Goal: Task Accomplishment & Management: Manage account settings

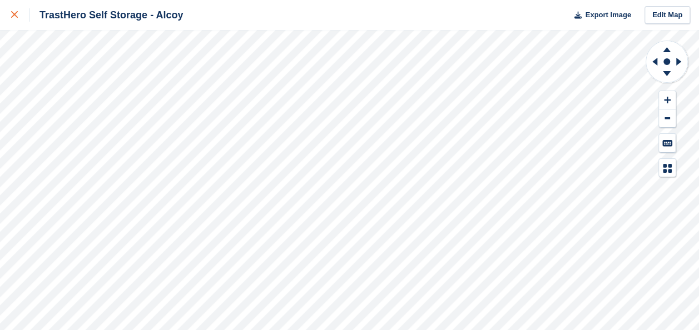
click at [7, 11] on link at bounding box center [14, 15] width 29 height 30
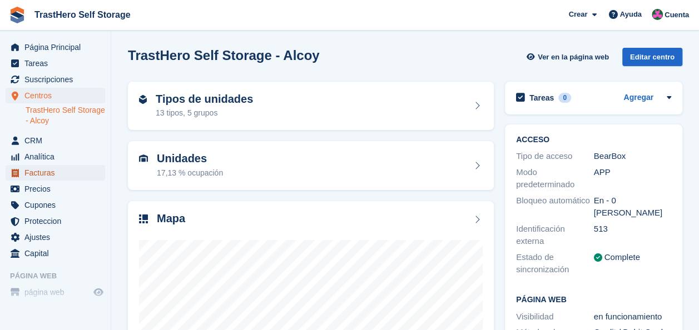
click at [40, 167] on span "Facturas" at bounding box center [57, 173] width 67 height 16
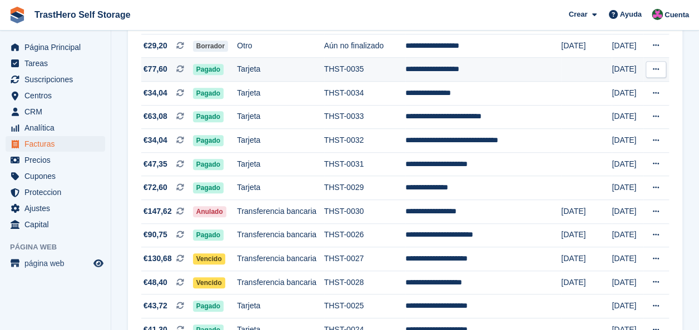
scroll to position [389, 0]
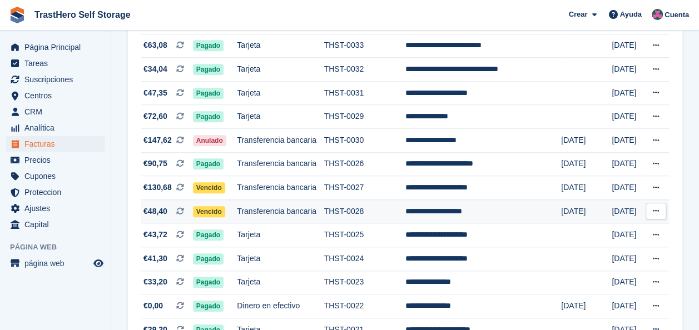
click at [208, 210] on span "Vencido" at bounding box center [209, 211] width 32 height 11
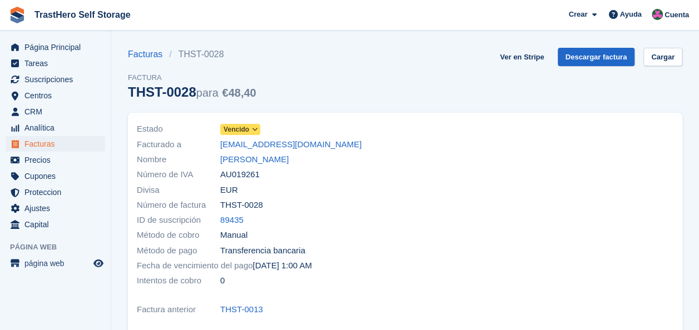
click at [234, 131] on span "Vencido" at bounding box center [237, 130] width 26 height 10
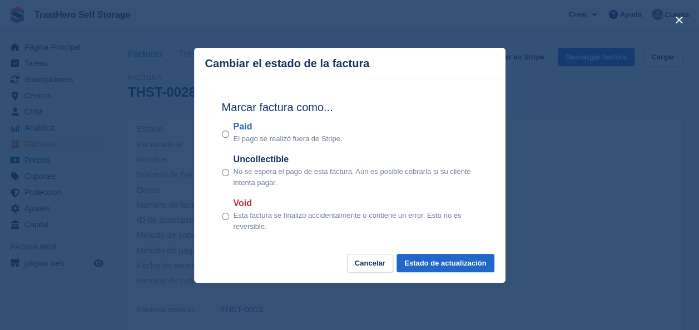
click at [248, 133] on label "Paid" at bounding box center [288, 126] width 109 height 13
click at [448, 259] on button "Estado de actualización" at bounding box center [445, 263] width 97 height 18
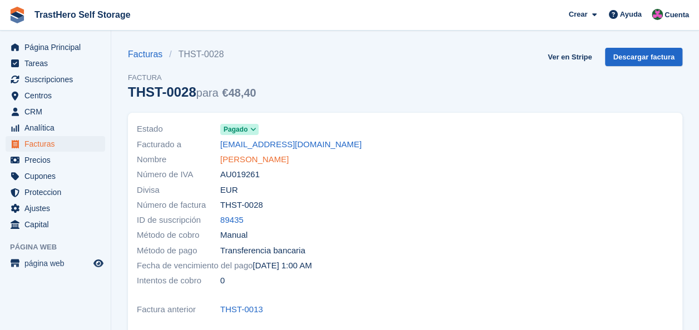
click at [247, 161] on link "Carlos Morales Vidal" at bounding box center [254, 160] width 68 height 13
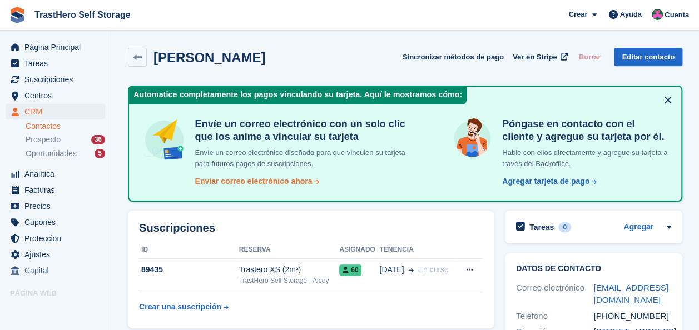
click at [285, 181] on div "Enviar correo electrónico ahora" at bounding box center [253, 182] width 117 height 12
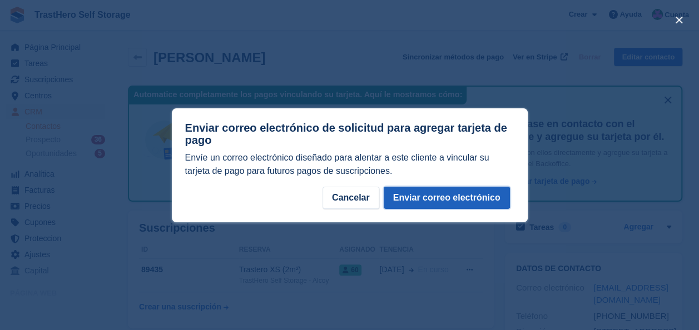
click at [464, 197] on button "Enviar correo electrónico" at bounding box center [447, 198] width 126 height 22
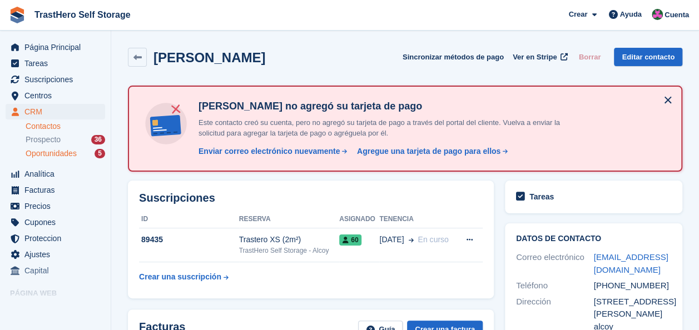
click at [71, 152] on span "Oportunidades" at bounding box center [51, 154] width 51 height 11
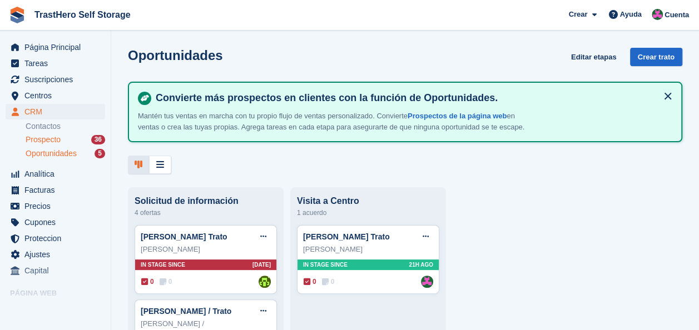
click at [63, 139] on div "Prospecto 36" at bounding box center [66, 140] width 80 height 11
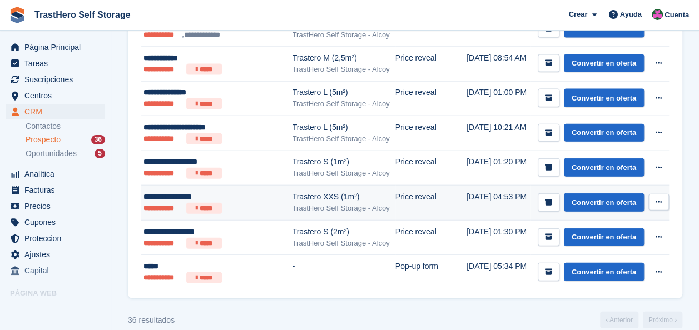
scroll to position [1218, 0]
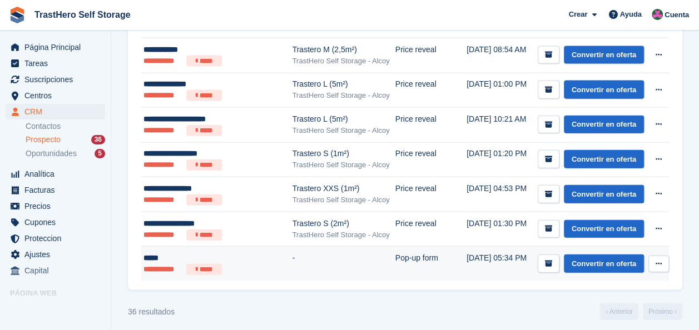
click at [664, 256] on button at bounding box center [659, 264] width 21 height 17
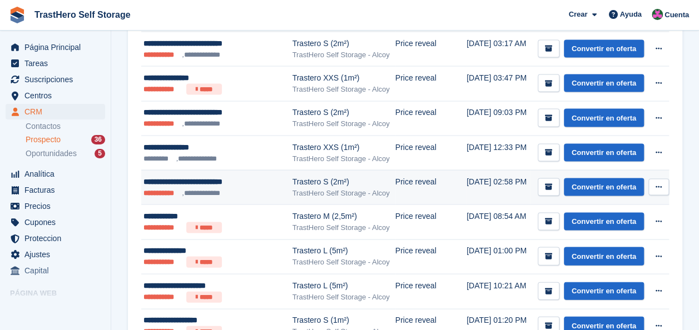
scroll to position [996, 0]
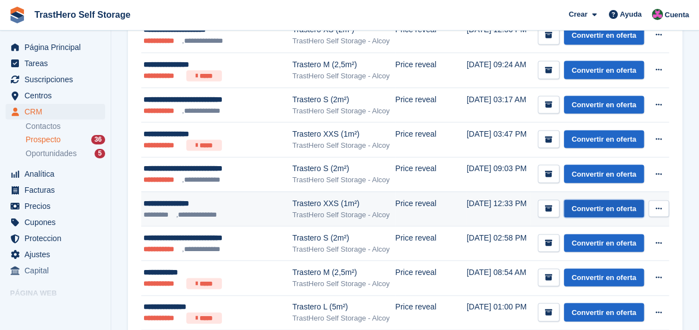
click at [614, 207] on link "Convertir en oferta" at bounding box center [604, 209] width 80 height 18
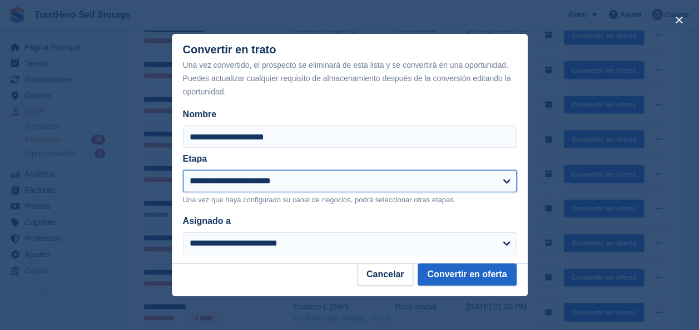
click at [404, 184] on select "**********" at bounding box center [350, 181] width 334 height 22
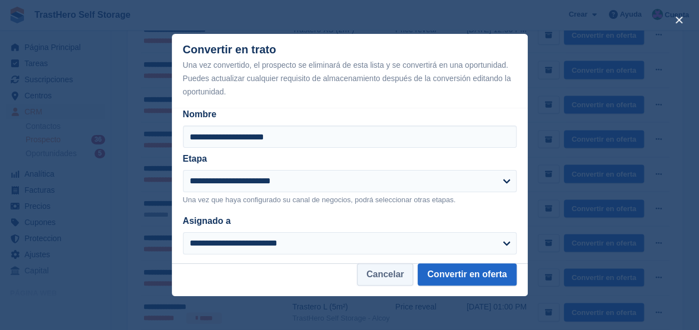
click at [382, 270] on button "Cancelar" at bounding box center [385, 275] width 57 height 22
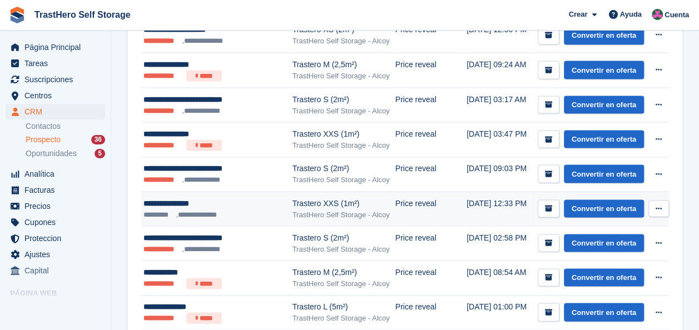
click at [654, 200] on button at bounding box center [659, 208] width 21 height 17
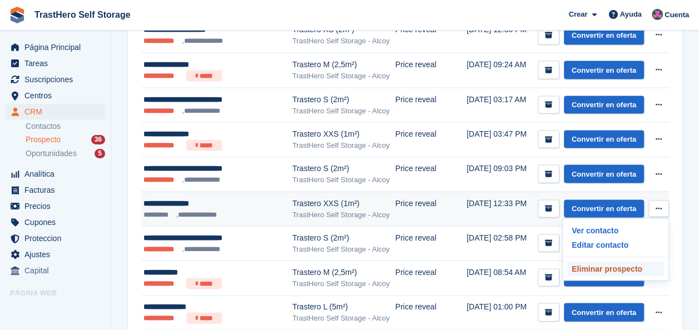
click at [611, 263] on p "Eliminar prospecto" at bounding box center [615, 268] width 97 height 14
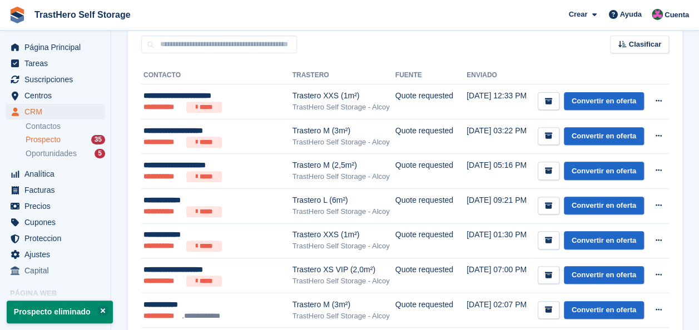
scroll to position [167, 0]
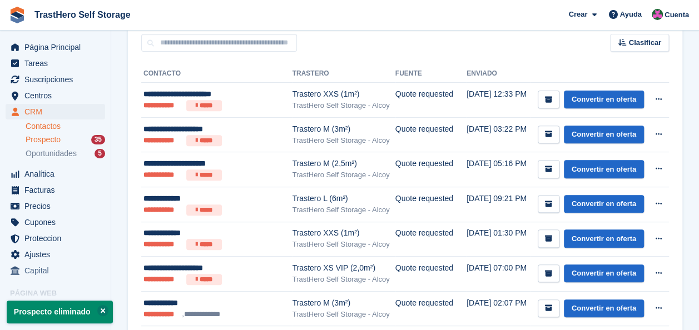
click at [78, 127] on link "Contactos" at bounding box center [66, 126] width 80 height 11
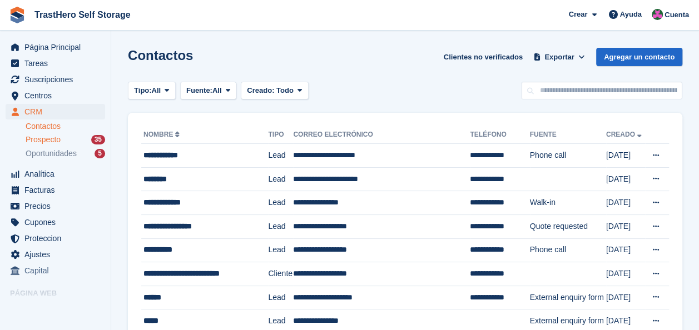
click at [67, 142] on div "Prospecto 35" at bounding box center [66, 140] width 80 height 11
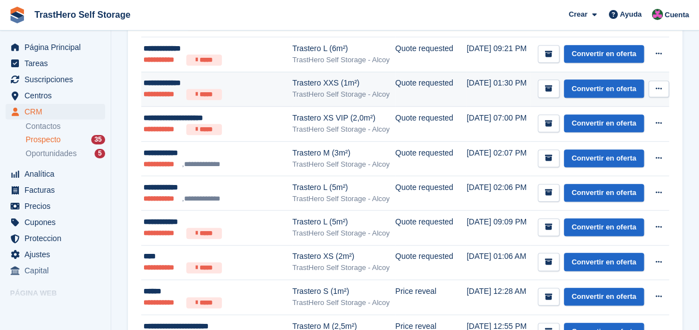
scroll to position [334, 0]
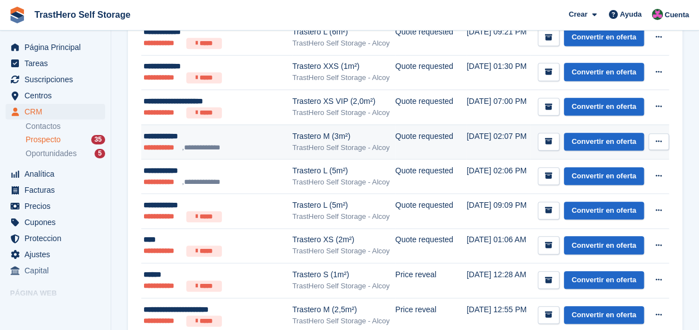
click at [662, 144] on button at bounding box center [659, 141] width 21 height 17
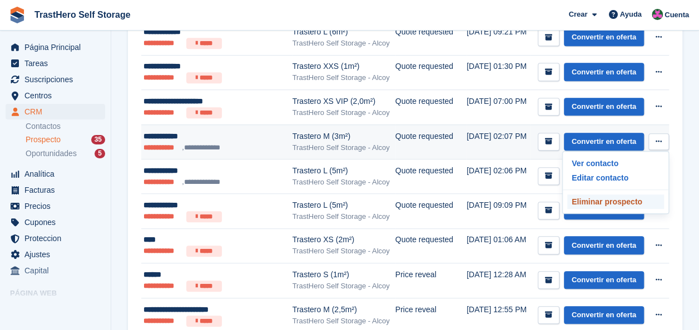
click at [610, 201] on p "Eliminar prospecto" at bounding box center [615, 202] width 97 height 14
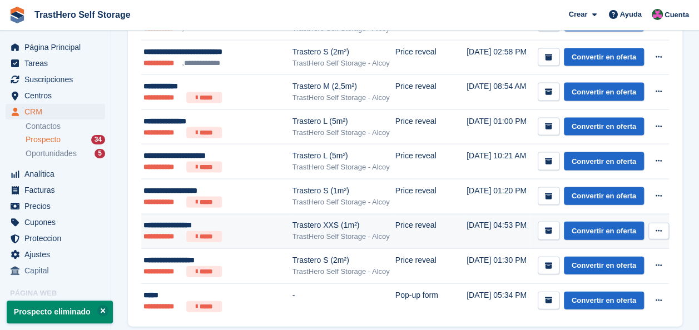
scroll to position [1149, 0]
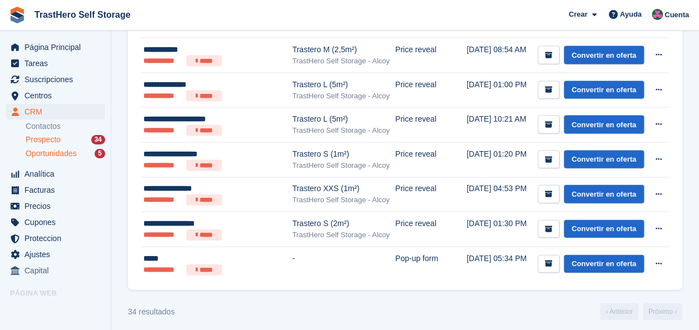
click at [76, 152] on span "Oportunidades" at bounding box center [51, 154] width 51 height 11
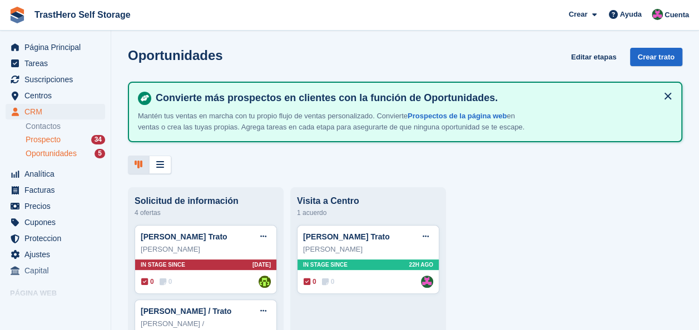
click at [58, 138] on span "Prospecto" at bounding box center [43, 140] width 35 height 11
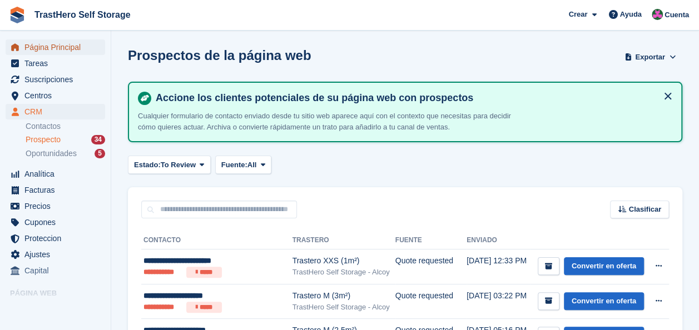
click at [53, 51] on span "Página Principal" at bounding box center [57, 47] width 67 height 16
